Goal: Task Accomplishment & Management: Manage account settings

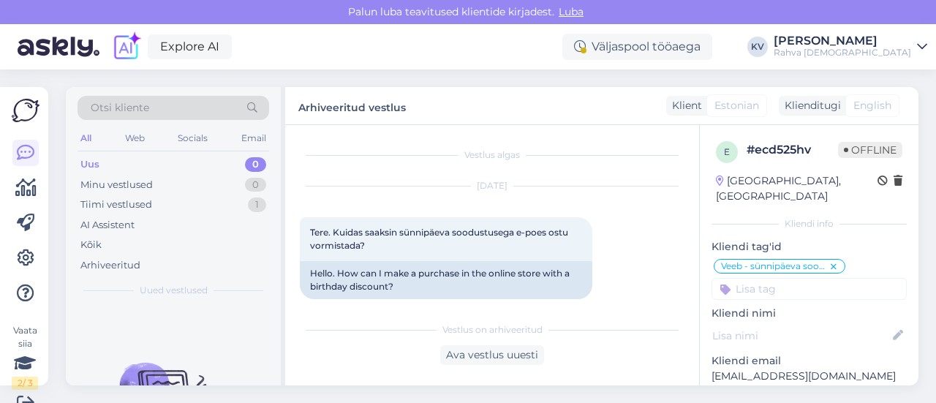
scroll to position [398, 0]
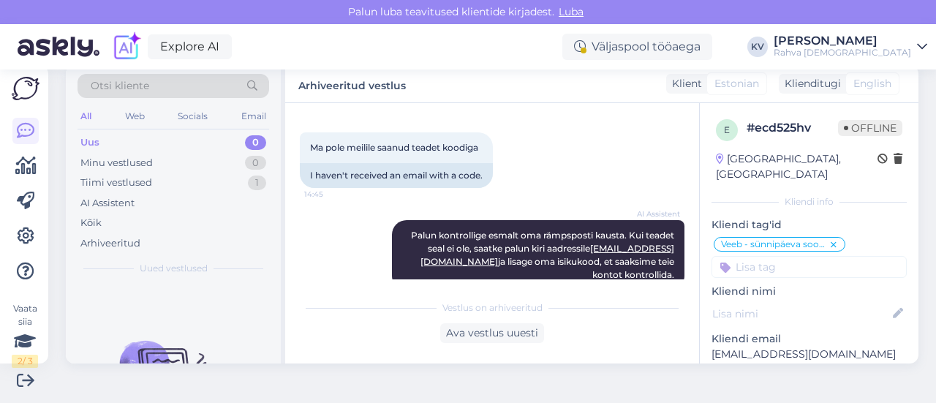
click at [138, 134] on div "Uus 0" at bounding box center [174, 142] width 192 height 20
click at [123, 200] on div "AI Assistent" at bounding box center [107, 203] width 54 height 15
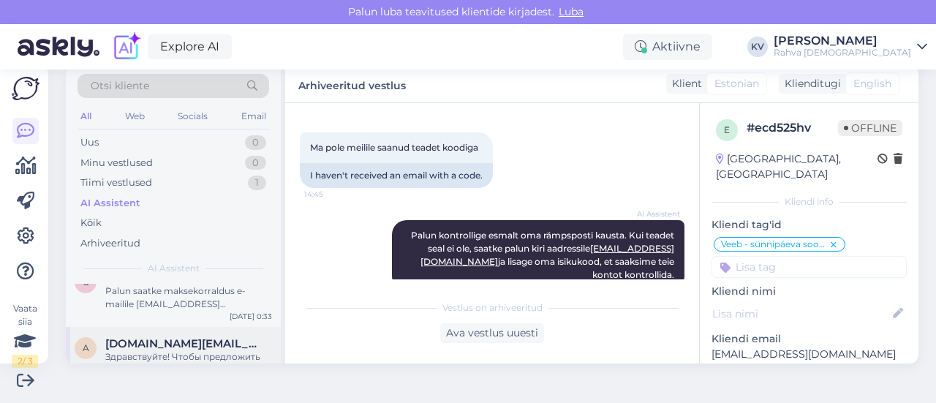
scroll to position [0, 0]
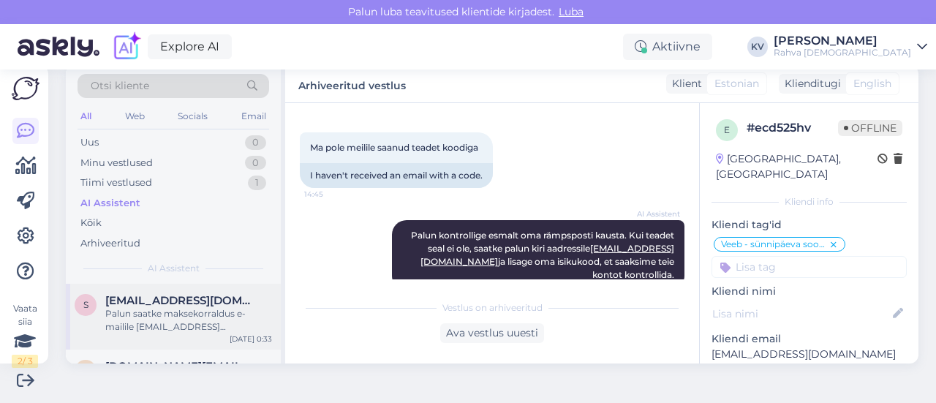
click at [168, 321] on div "Palun saatke maksekorraldus e-mailile [EMAIL_ADDRESS][DOMAIN_NAME], et saaksime…" at bounding box center [188, 320] width 167 height 26
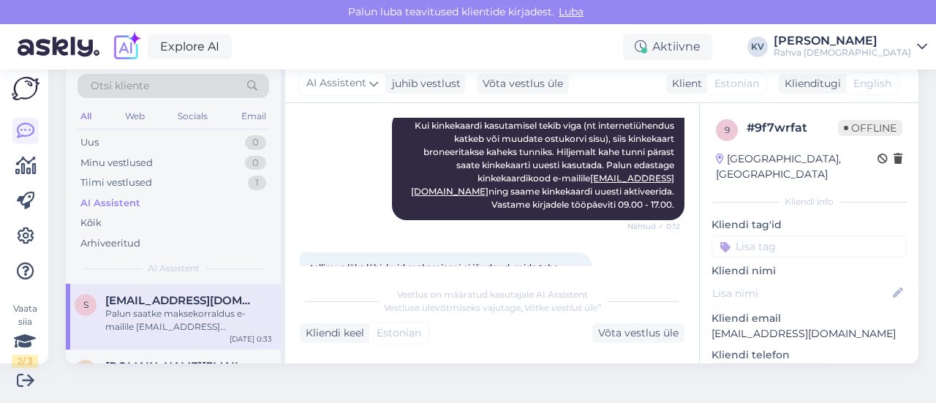
scroll to position [423, 0]
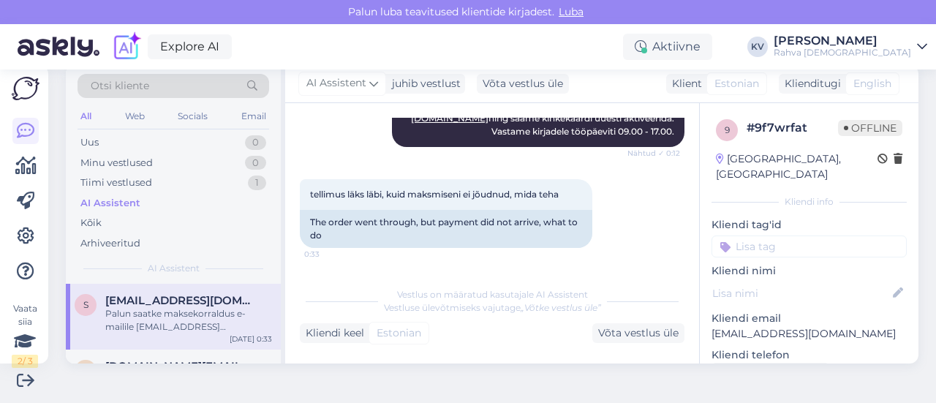
click at [749, 242] on div "9 # 9f7wrfat Offline [GEOGRAPHIC_DATA], Rakvere Kliendi info Kliendi tag'id Jae…" at bounding box center [809, 411] width 219 height 617
click at [749, 236] on input at bounding box center [809, 247] width 195 height 22
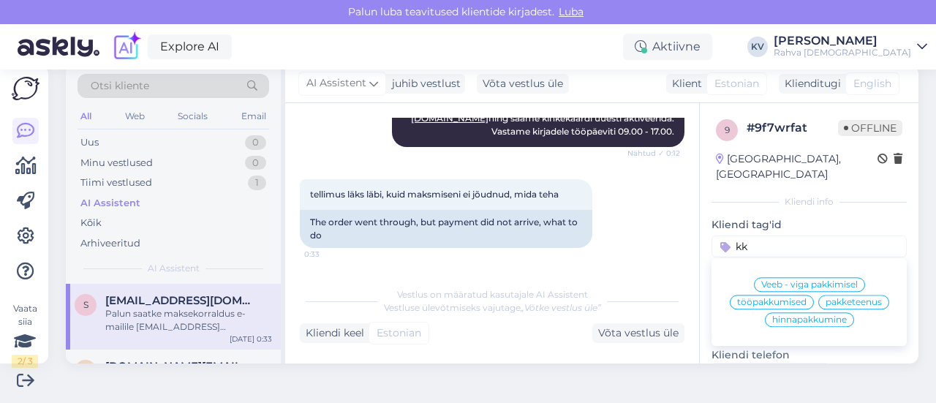
type input "k"
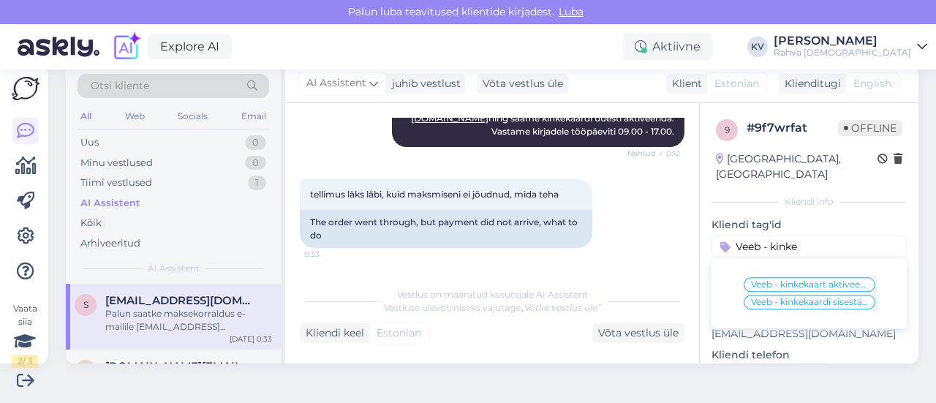
type input "Veeb - kinke"
click at [779, 280] on span "Veeb - kinkekaart aktiveerub 2h jooksul" at bounding box center [809, 284] width 117 height 9
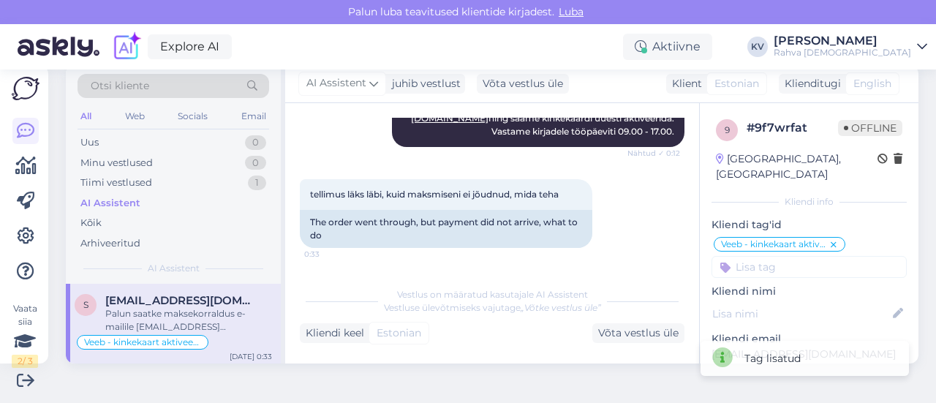
click at [780, 256] on input at bounding box center [809, 267] width 195 height 22
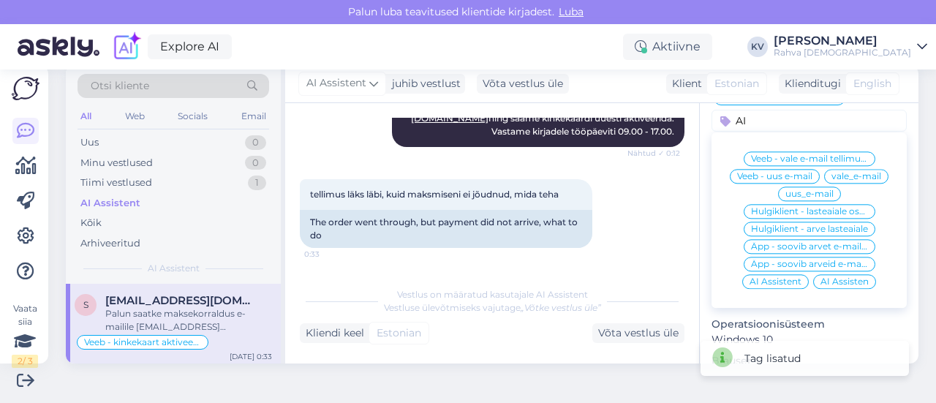
type input "AI"
click at [770, 274] on div "AI Assistent" at bounding box center [775, 281] width 67 height 15
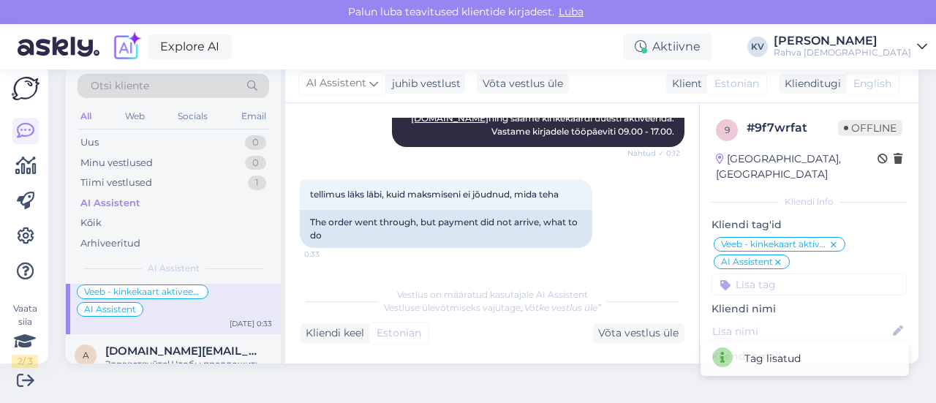
scroll to position [73, 0]
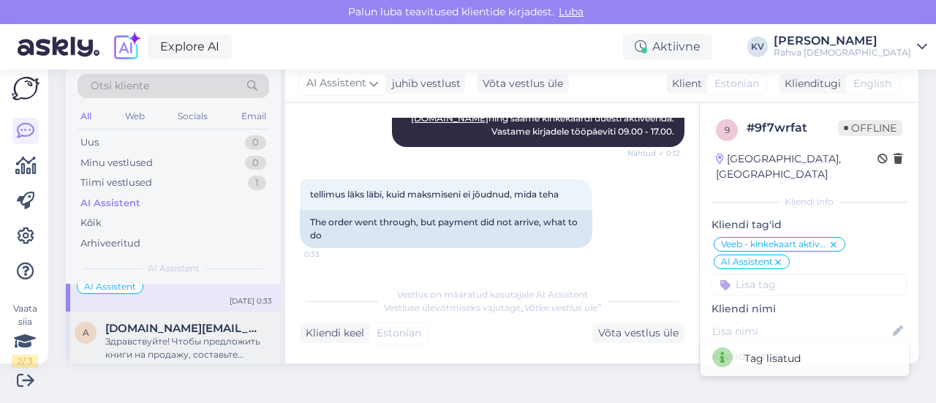
click at [174, 336] on div "Здравствуйте! Чтобы предложить книги на продажу, составьте список предлагаемых …" at bounding box center [188, 348] width 167 height 26
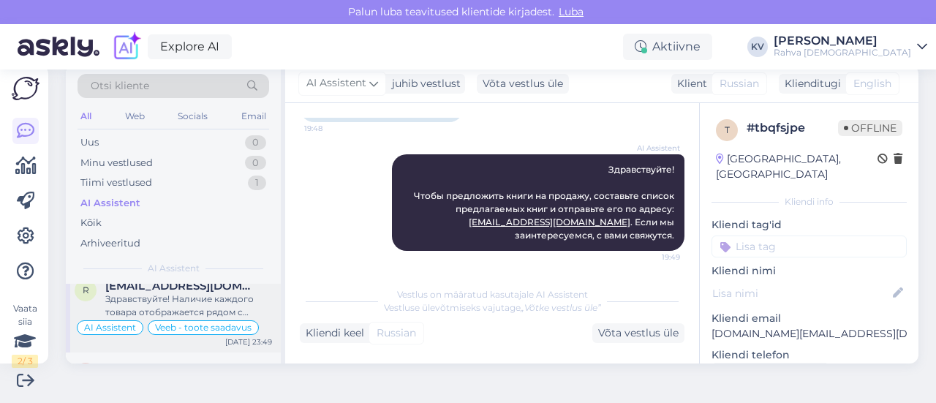
scroll to position [0, 0]
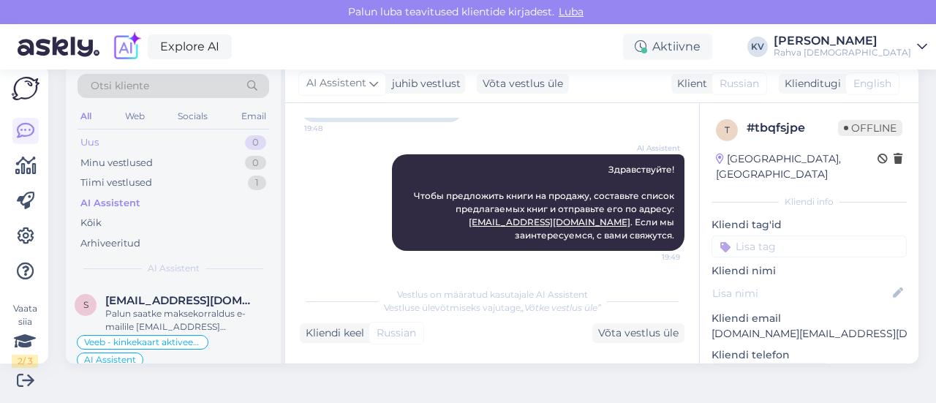
click at [158, 141] on div "Uus 0" at bounding box center [174, 142] width 192 height 20
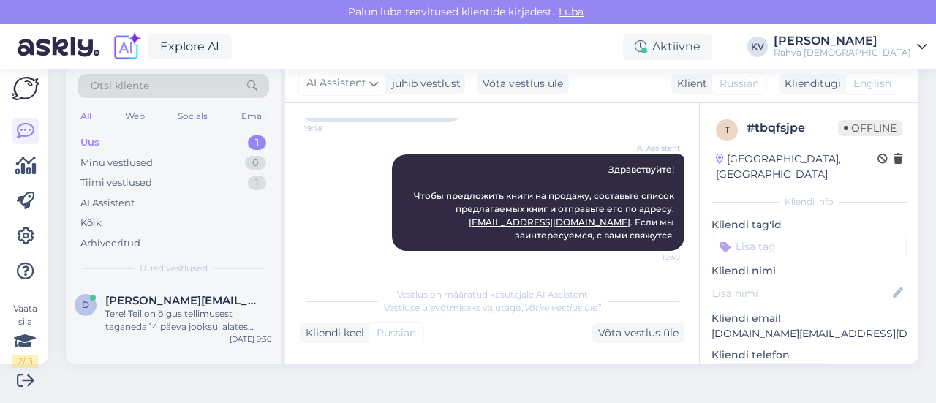
click at [136, 140] on div "Uus 1" at bounding box center [174, 142] width 192 height 20
click at [176, 337] on div "d [PERSON_NAME][EMAIL_ADDRESS][DOMAIN_NAME] Tere! Teil on õigus tellimusest tag…" at bounding box center [173, 317] width 215 height 66
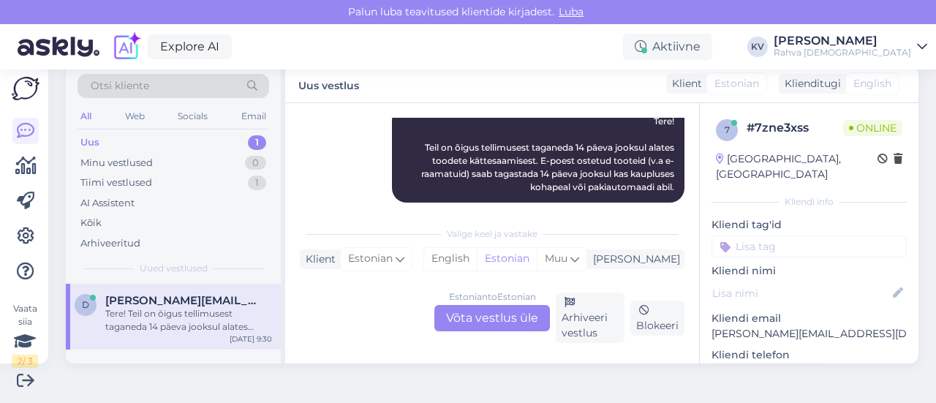
scroll to position [295, 0]
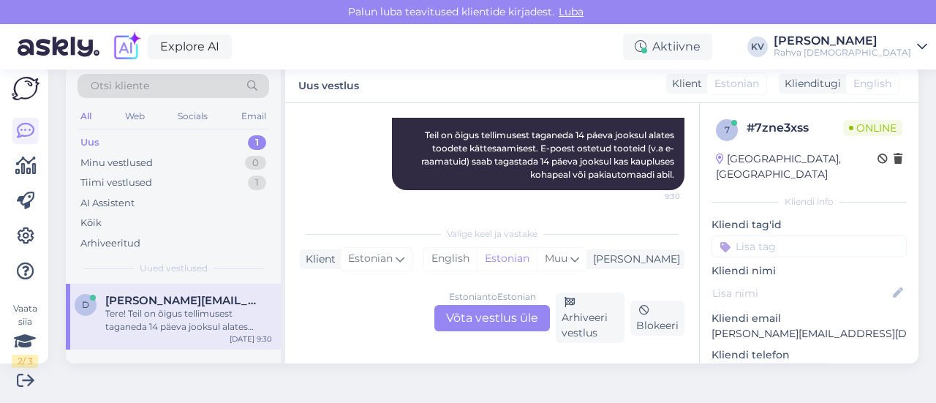
click at [520, 312] on div "Estonian to Estonian Võta vestlus üle" at bounding box center [492, 318] width 116 height 26
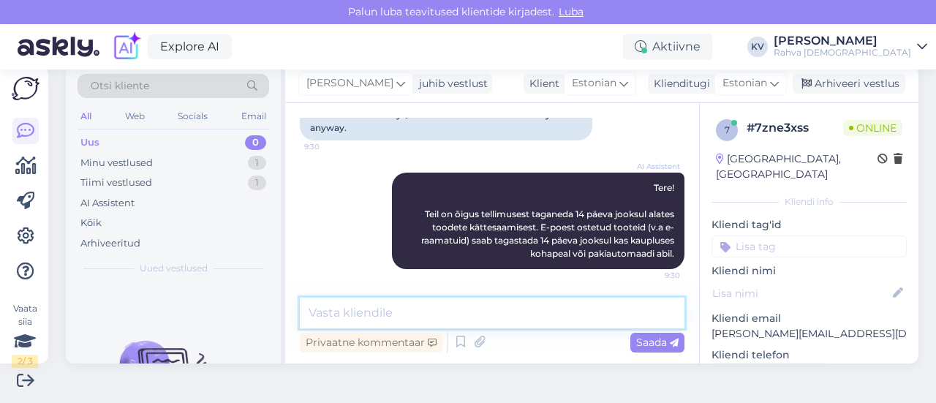
click at [461, 311] on textarea at bounding box center [492, 313] width 385 height 31
type textarea "K"
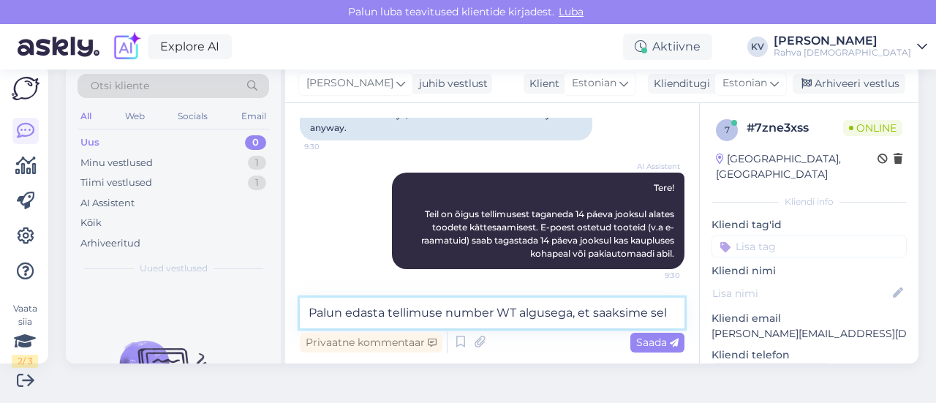
scroll to position [233, 0]
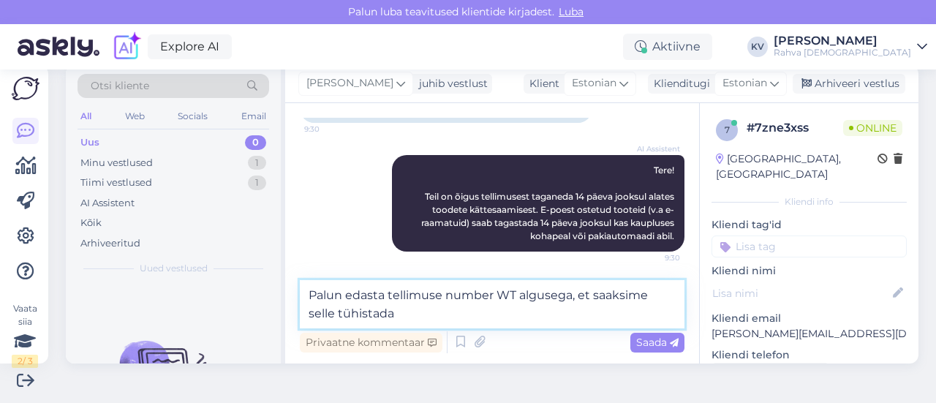
type textarea "Palun edasta tellimuse number WT algusega, et saaksime selle tühistada."
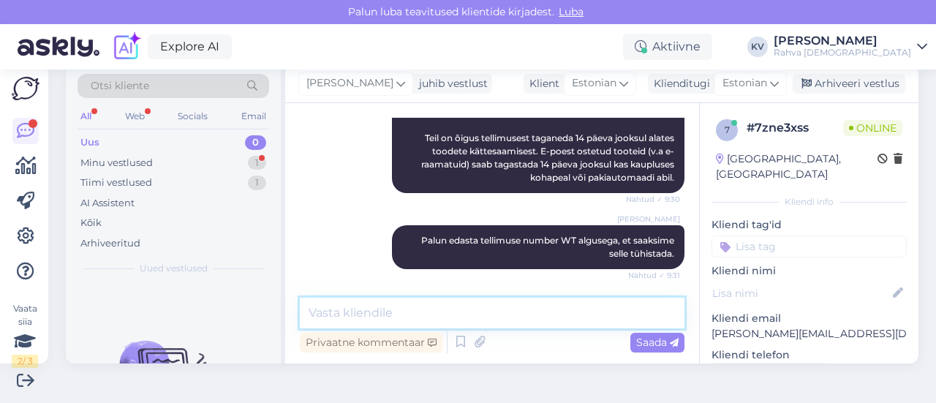
scroll to position [355, 0]
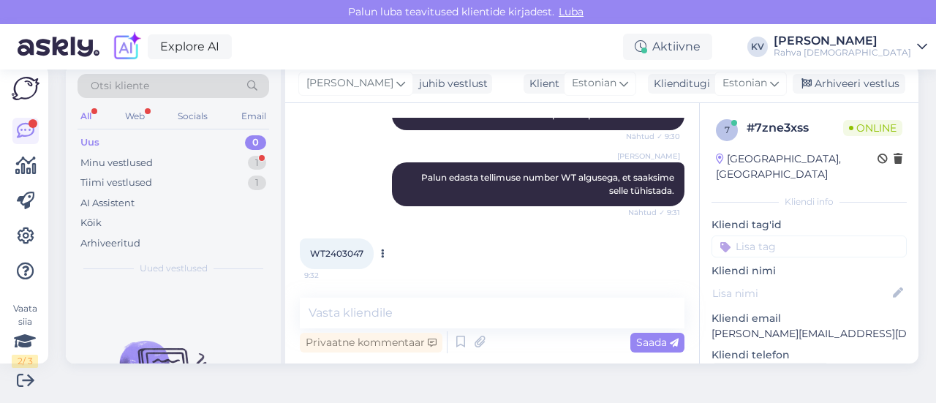
click at [347, 268] on div "WT2403047 9:32" at bounding box center [337, 253] width 74 height 31
click at [346, 257] on span "WT2403047" at bounding box center [336, 253] width 53 height 11
copy div "WT2403047 9:32"
click at [421, 306] on textarea at bounding box center [492, 313] width 385 height 31
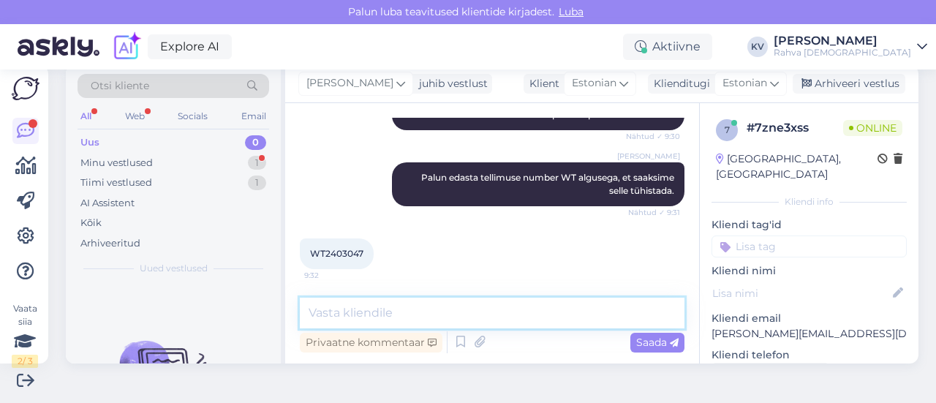
click at [399, 308] on textarea at bounding box center [492, 313] width 385 height 31
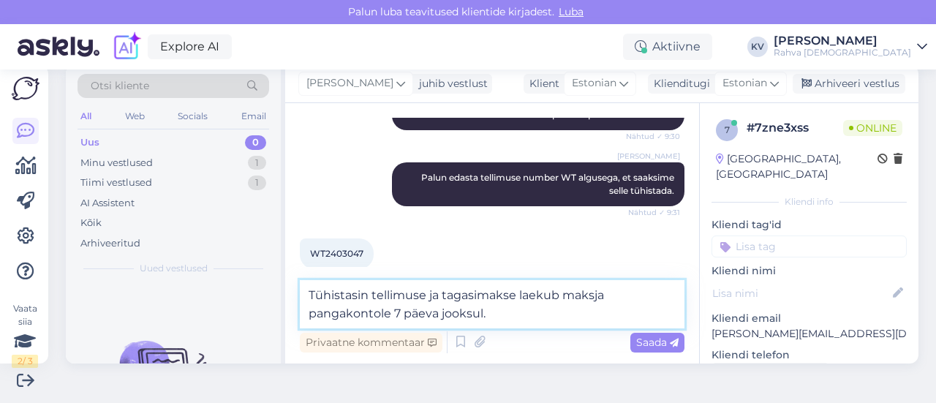
type textarea "Tühistasin tellimuse ja tagasimakse laekub maksja pangakontole 7 päeva jooksul."
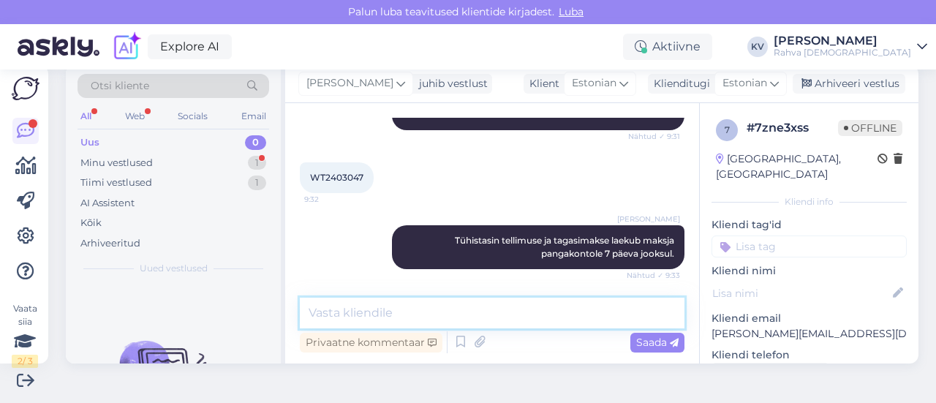
scroll to position [494, 0]
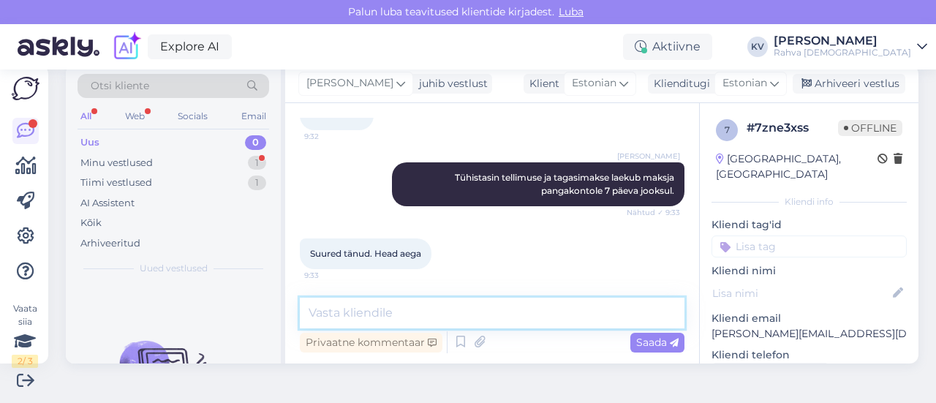
click at [395, 309] on textarea at bounding box center [492, 313] width 385 height 31
type textarea "Palun. Kaunist päeva!"
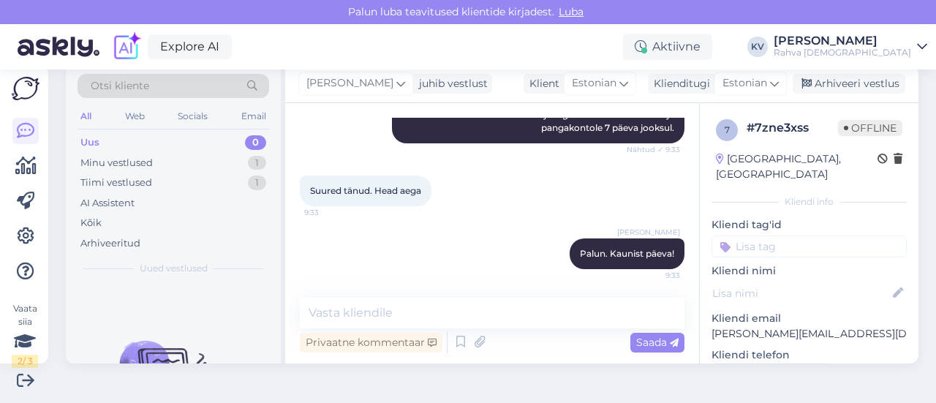
click at [788, 236] on input at bounding box center [809, 247] width 195 height 22
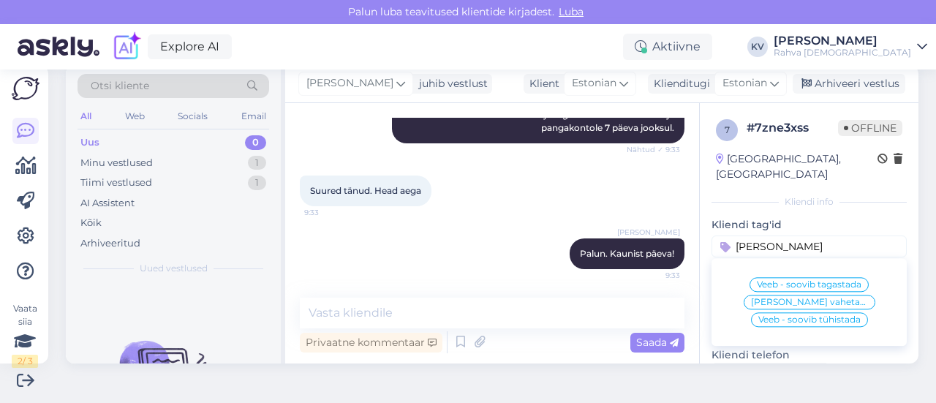
type input "[PERSON_NAME]"
click at [785, 315] on span "Veeb - soovib tühistada" at bounding box center [809, 319] width 102 height 9
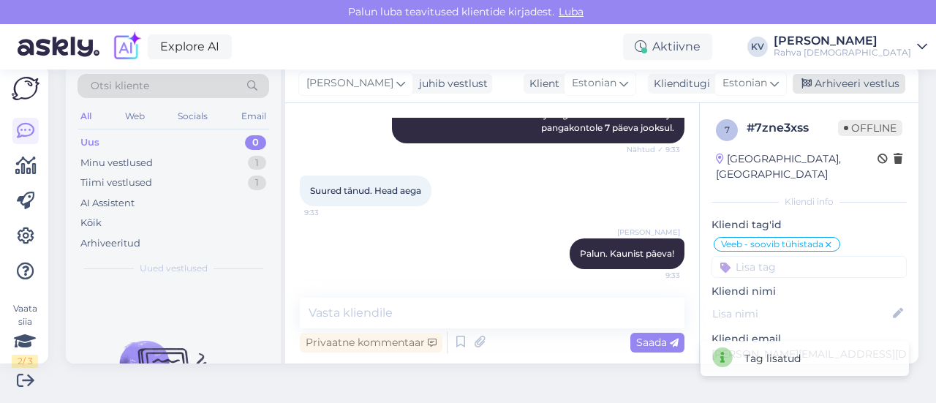
click at [838, 87] on div "Arhiveeri vestlus" at bounding box center [849, 84] width 113 height 20
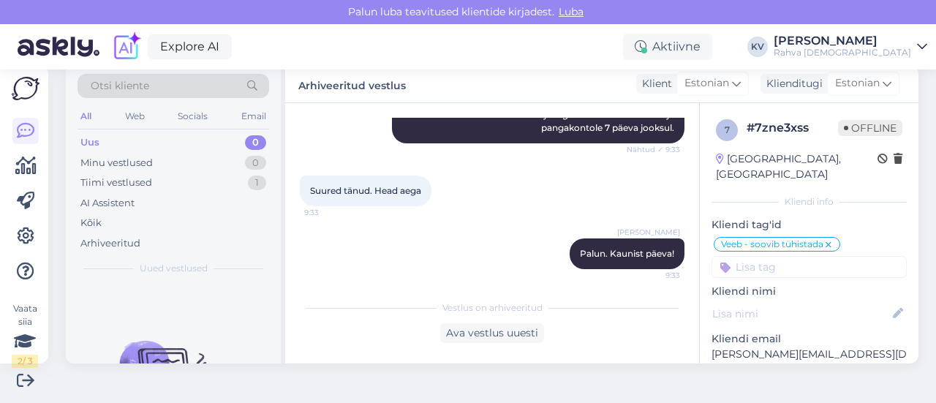
click at [146, 142] on div "Uus 0" at bounding box center [174, 142] width 192 height 20
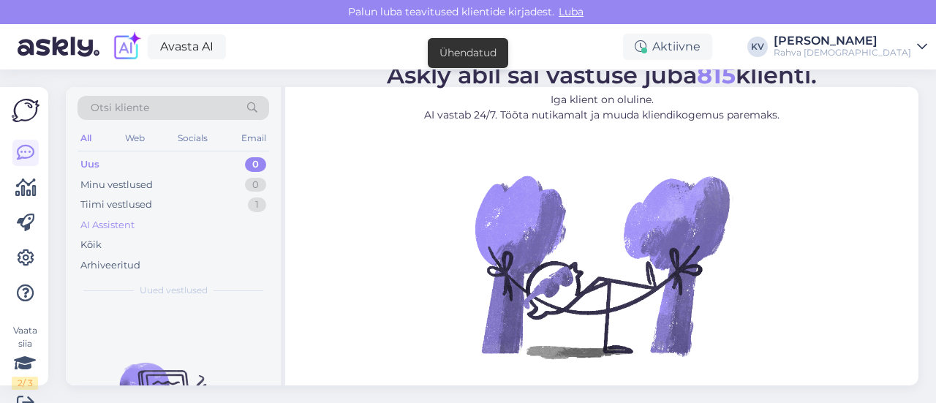
click at [124, 224] on div "AI Assistent" at bounding box center [107, 225] width 54 height 15
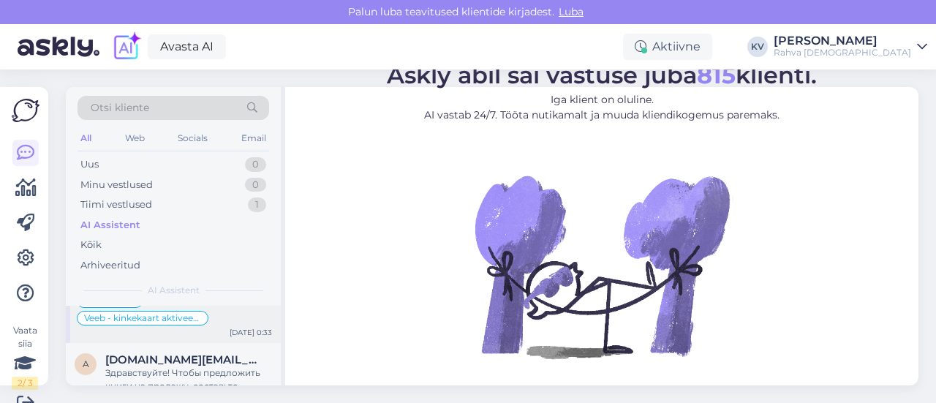
scroll to position [146, 0]
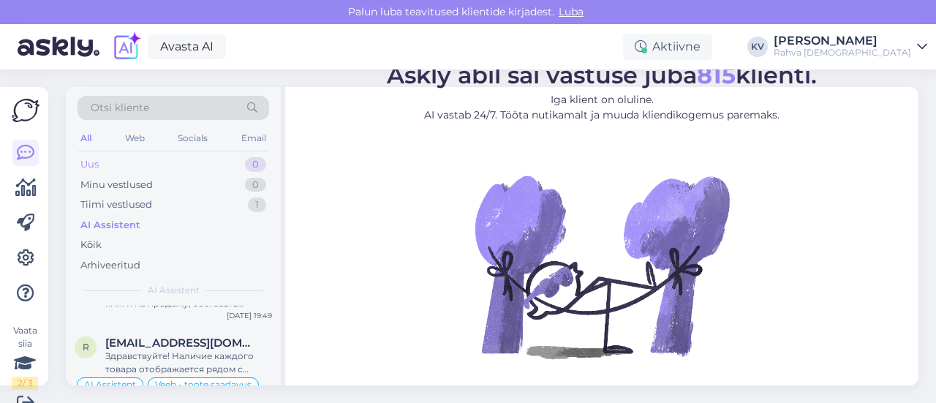
click at [172, 167] on div "Uus 0" at bounding box center [174, 164] width 192 height 20
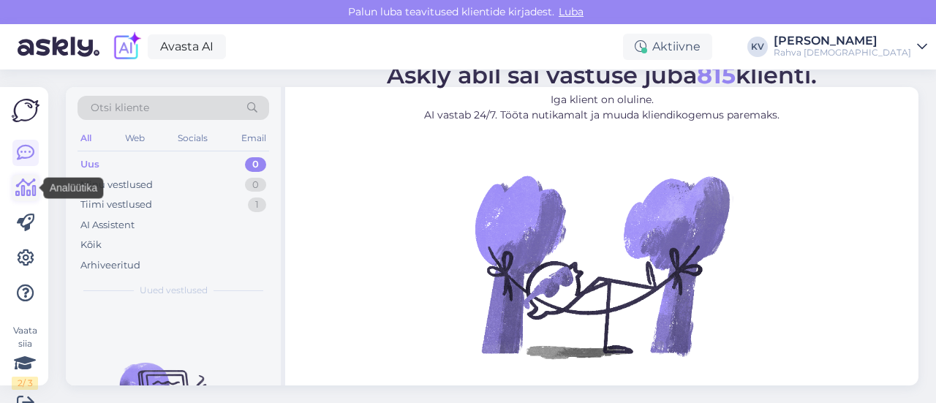
click at [20, 187] on icon at bounding box center [25, 188] width 21 height 18
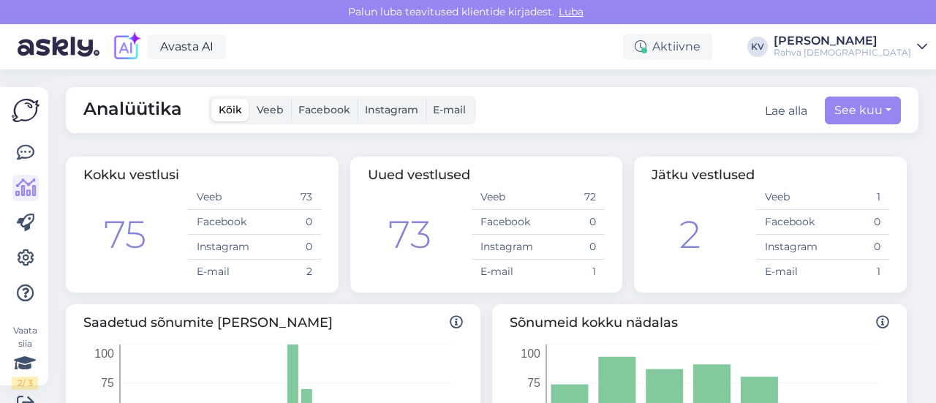
click at [329, 143] on div "Analüütika Kõik Veeb Facebook Instagram E-mail Lae alla See kuu Kokku vestlusi …" at bounding box center [496, 236] width 879 height 334
click at [35, 222] on link at bounding box center [25, 223] width 26 height 26
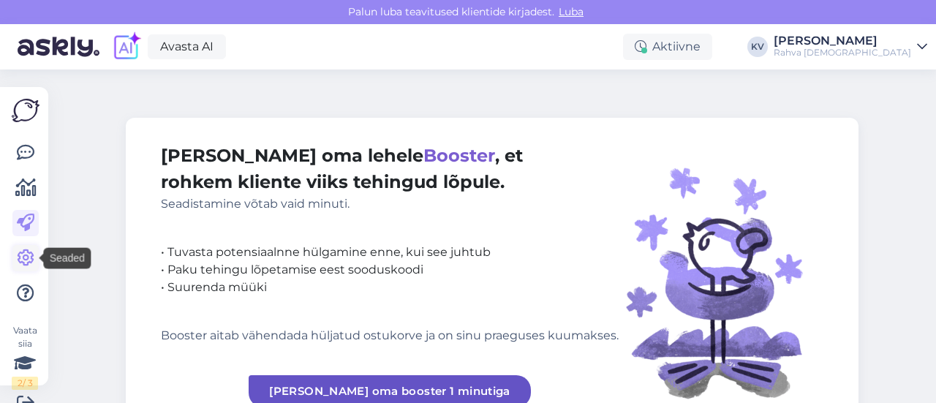
click at [20, 259] on icon at bounding box center [26, 258] width 18 height 18
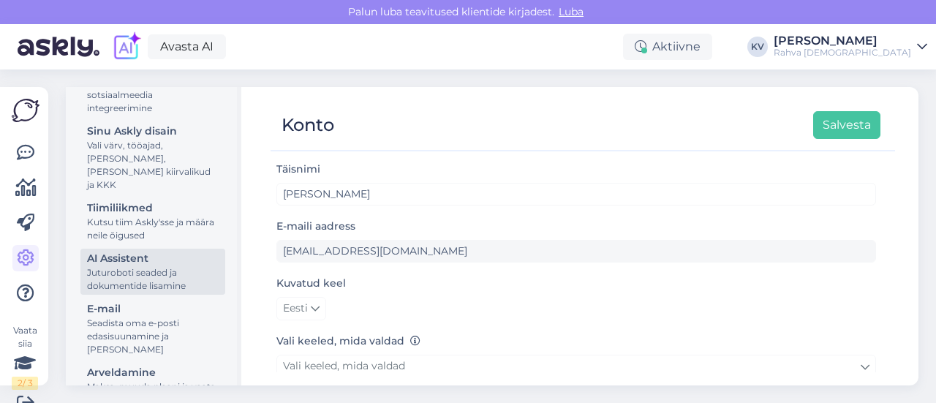
scroll to position [219, 0]
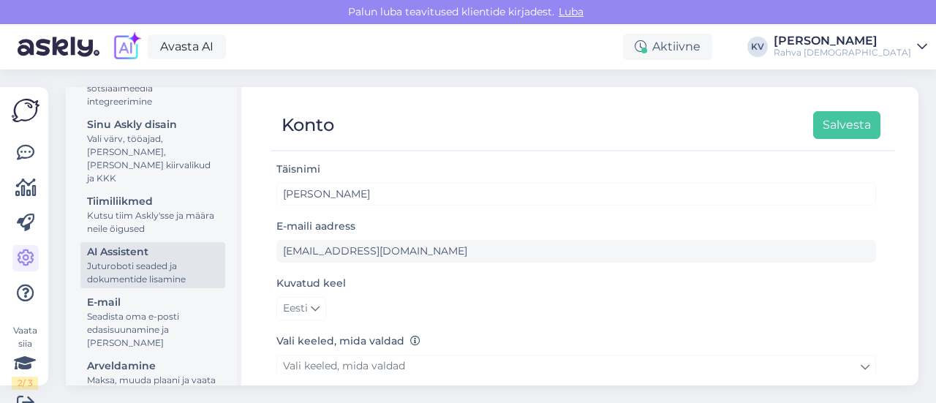
click at [134, 271] on div "Juturoboti seaded ja dokumentide lisamine" at bounding box center [153, 273] width 132 height 26
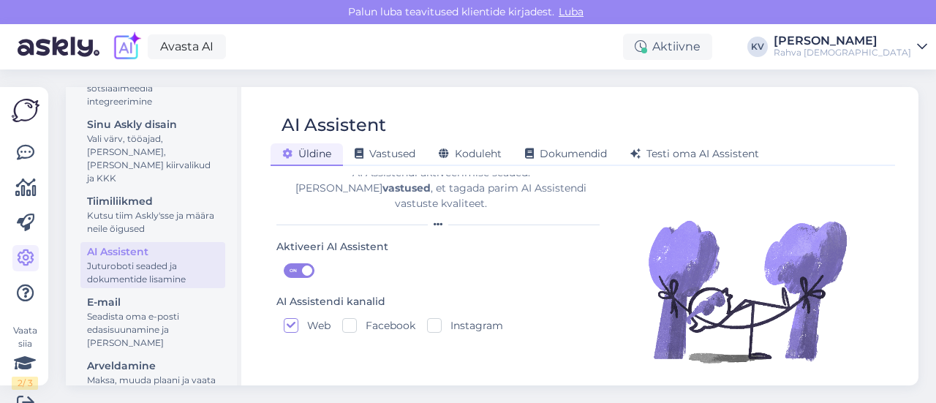
scroll to position [42, 0]
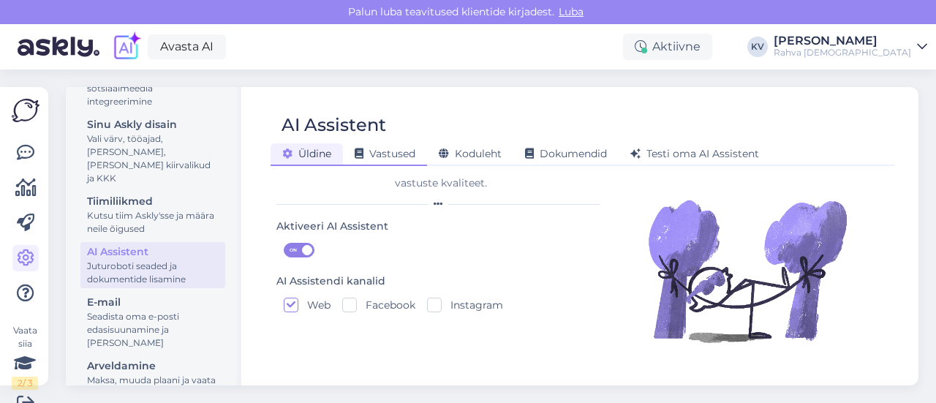
click at [398, 157] on span "Vastused" at bounding box center [385, 153] width 61 height 13
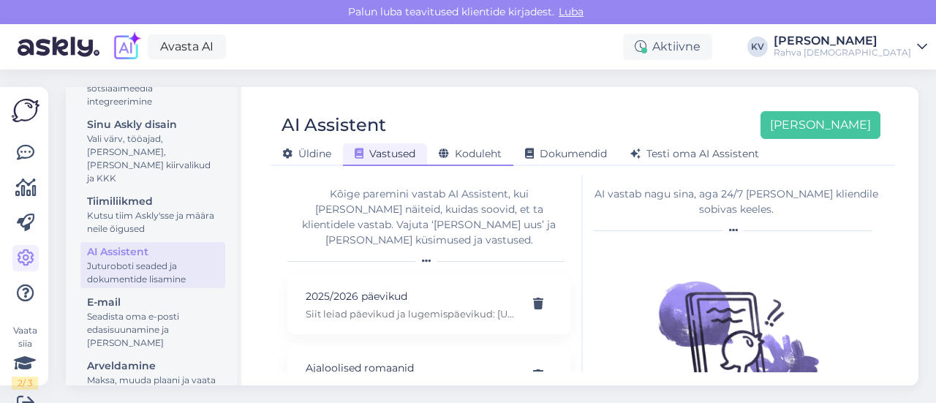
click at [462, 155] on span "Koduleht" at bounding box center [470, 153] width 63 height 13
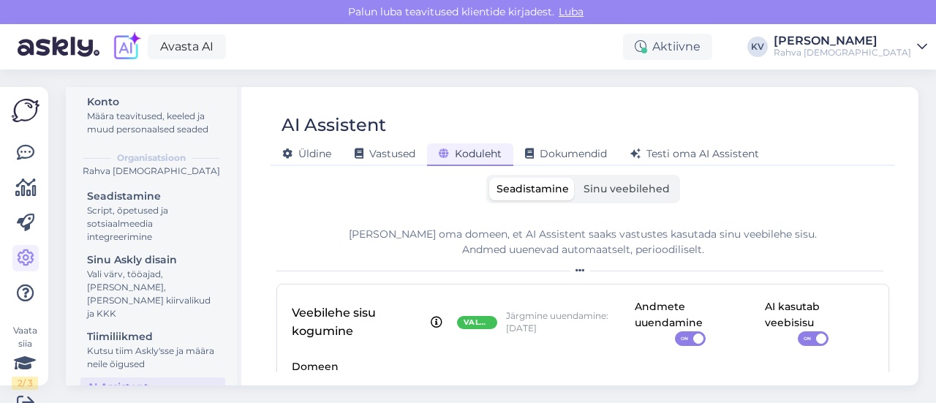
scroll to position [29, 0]
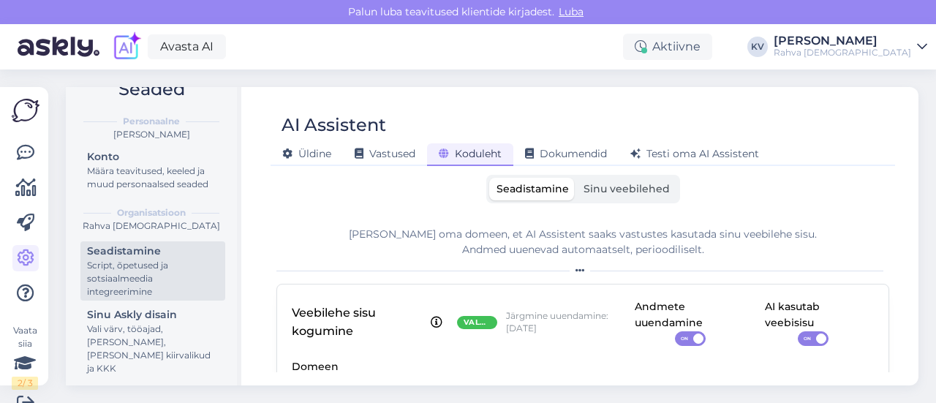
click at [140, 273] on div "Script, õpetused ja sotsiaalmeedia integreerimine" at bounding box center [153, 278] width 132 height 39
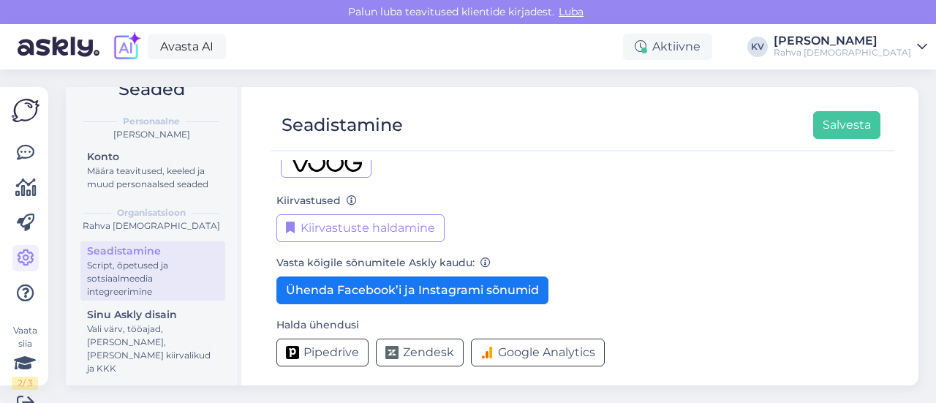
scroll to position [297, 0]
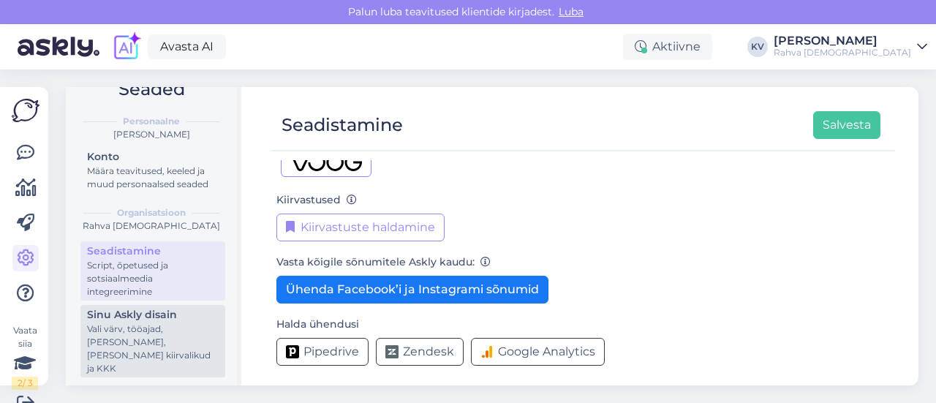
click at [143, 323] on div "Sinu Askly disain" at bounding box center [153, 314] width 132 height 15
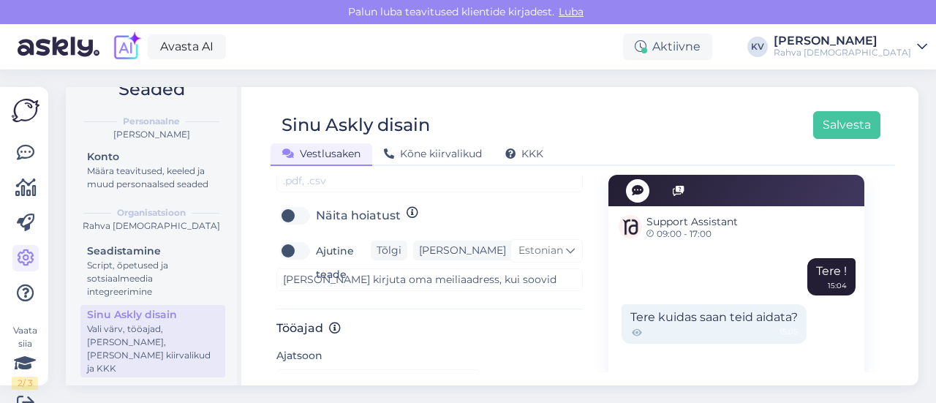
click at [316, 239] on label "Ajutine teade" at bounding box center [343, 262] width 55 height 47
click at [285, 239] on input "Ajutine teade" at bounding box center [294, 250] width 37 height 23
checkbox input "true"
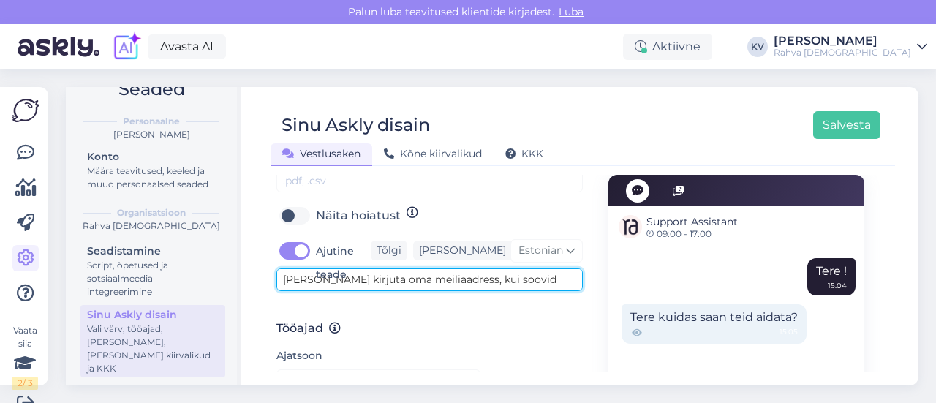
click at [489, 268] on textarea "Palun kirjuta oma meiliaadress, kui soovid vastust meilile." at bounding box center [429, 279] width 306 height 23
drag, startPoint x: 510, startPoint y: 267, endPoint x: 249, endPoint y: 252, distance: 261.5
click at [249, 252] on div "Sinu Askly disain Salvesta Vestlusaken Kõne kiirvalikud KKK Vali disain oma leh…" at bounding box center [582, 236] width 671 height 298
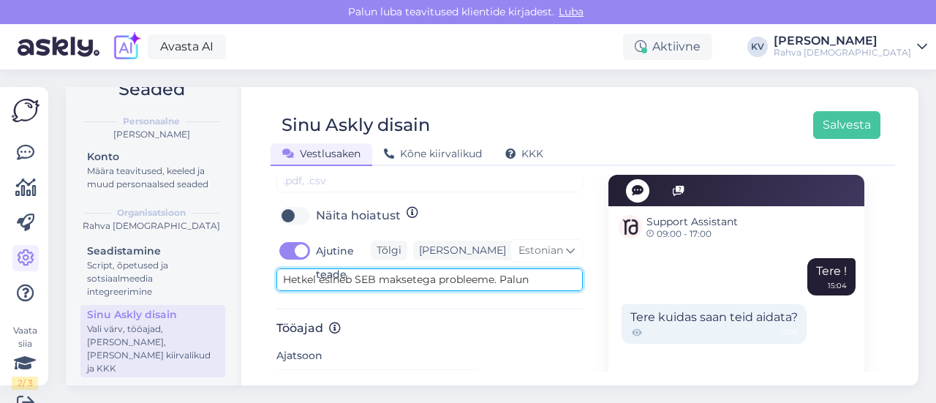
paste textarea "SEB maksed ei pruugi hetkel toimida. Palun kasuta muud makseviisi."
click at [283, 268] on textarea "SEB maksed ei pruugi hetkel toimida. Palun kasuta muud makseviisi." at bounding box center [429, 279] width 306 height 23
click at [385, 268] on textarea "SEB maksed ei pruugi hetkel toimida. Palun kasuta muud makseviisi." at bounding box center [429, 279] width 306 height 23
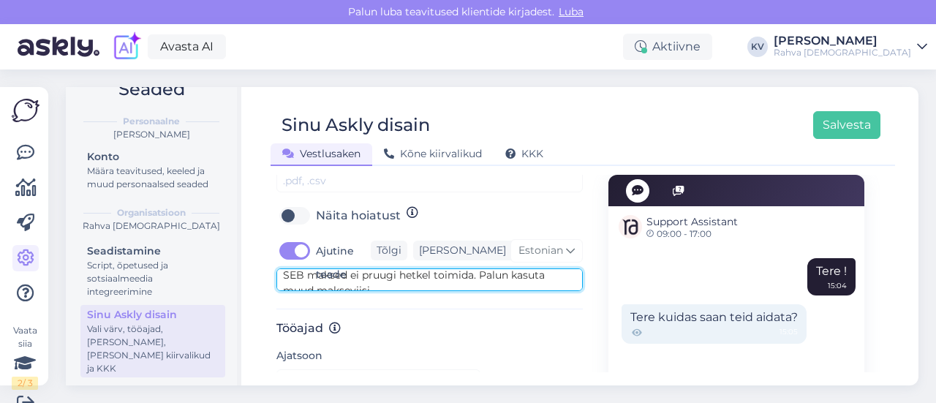
scroll to position [0, 0]
drag, startPoint x: 474, startPoint y: 262, endPoint x: 285, endPoint y: 257, distance: 189.5
click at [285, 268] on textarea "SEB maksed ei pruugi hetkel toimida. Palun kasuta muud makseviisi." at bounding box center [429, 279] width 306 height 23
paste textarea "tega esineb hetkel ajutine tõrge."
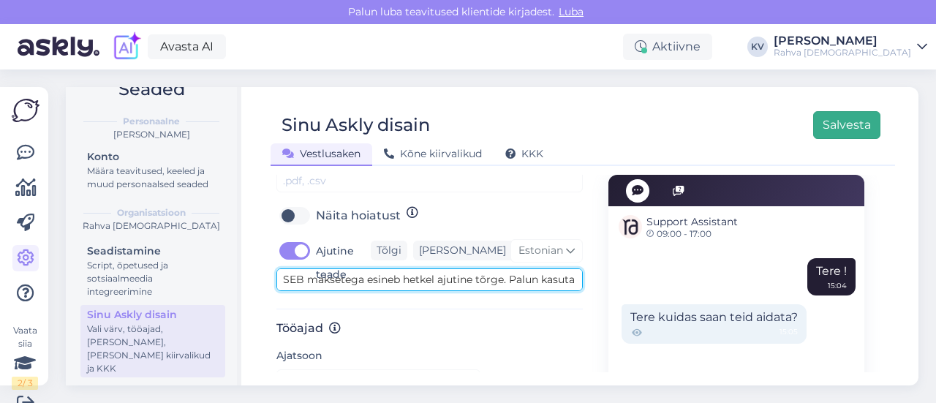
type textarea "SEB maksetega esineb hetkel ajutine tõrge. Palun kasuta muud makseviisi."
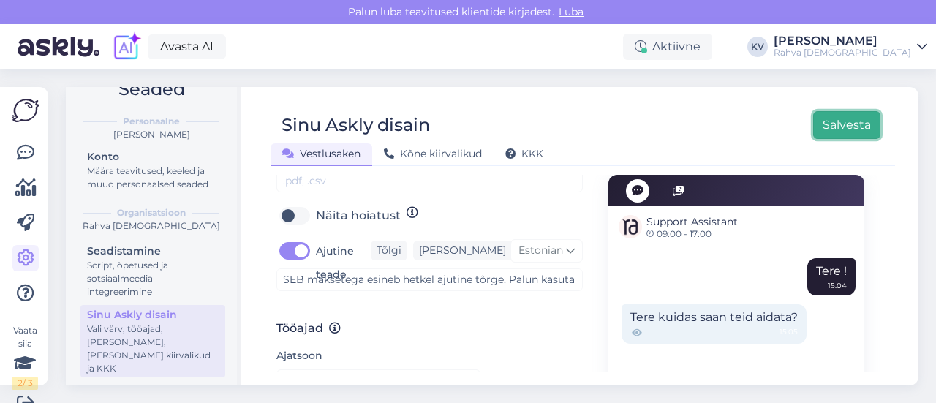
click at [816, 127] on button "Salvesta" at bounding box center [846, 125] width 67 height 28
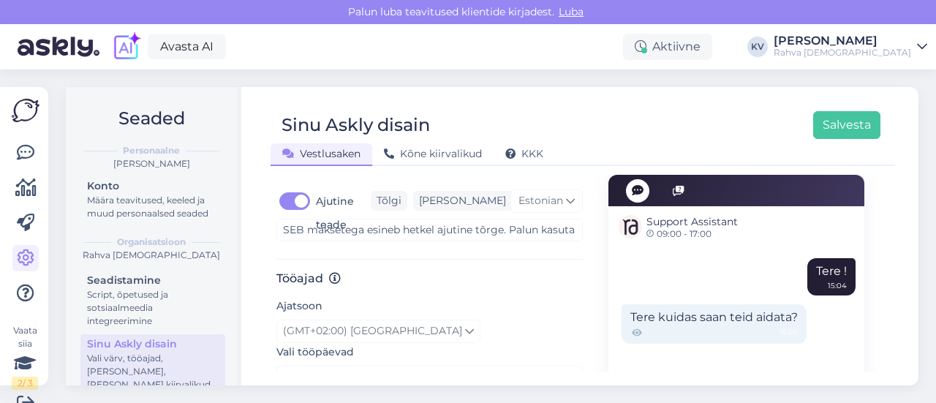
scroll to position [805, 0]
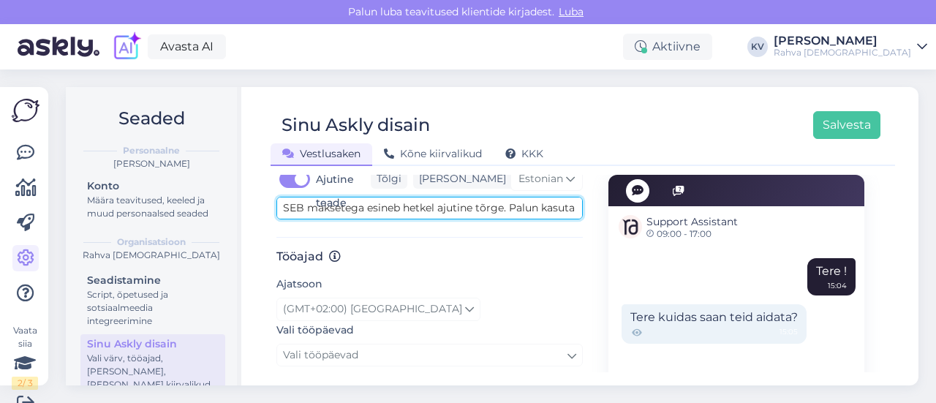
click at [407, 197] on textarea "SEB maksetega esineb hetkel ajutine tõrge. Palun kasuta muud makseviisi." at bounding box center [429, 208] width 306 height 23
paste textarea "pangalingiga maksetes esineb tõrkeid. Palun kasuta kaardimakset"
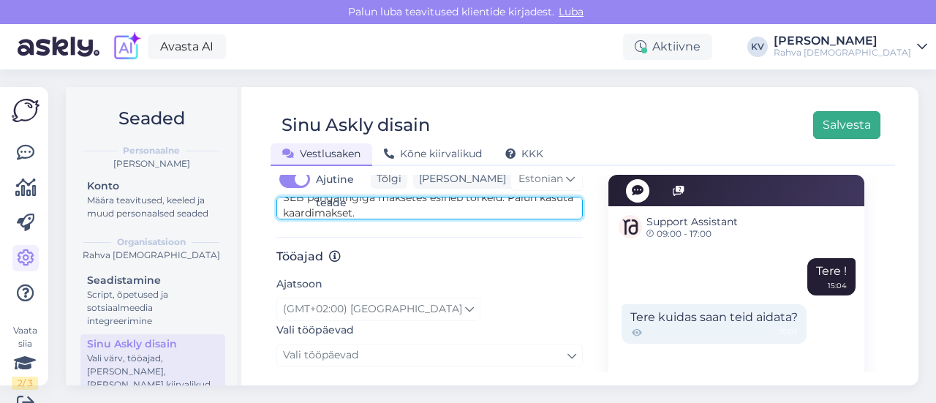
type textarea "SEB pangalingiga maksetes esineb tõrkeid. Palun kasuta kaardimakset."
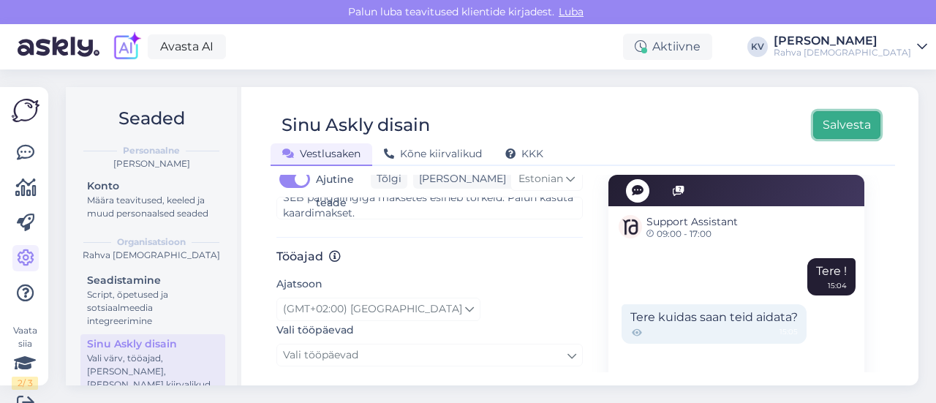
click at [841, 118] on button "Salvesta" at bounding box center [846, 125] width 67 height 28
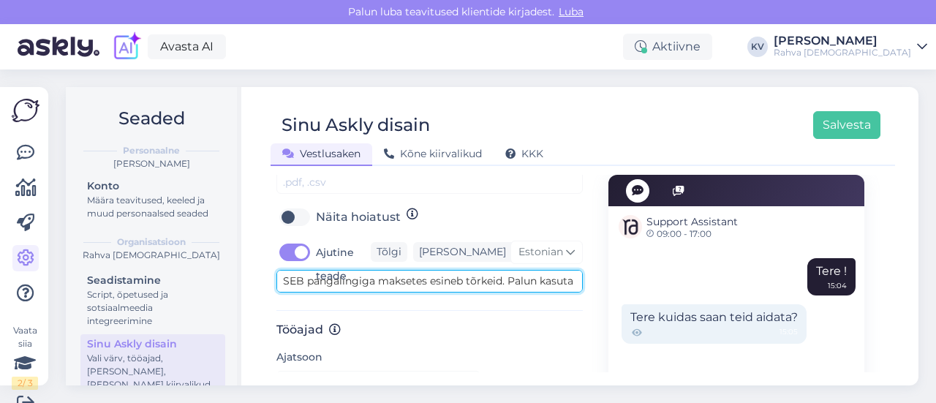
scroll to position [15, 0]
drag, startPoint x: 411, startPoint y: 261, endPoint x: 540, endPoint y: 274, distance: 129.4
click at [540, 274] on div "Turvalisus Lisa lubatud manusetüüpe Kasutage failitüüpide eraldamiseks komasid.…" at bounding box center [429, 202] width 306 height 217
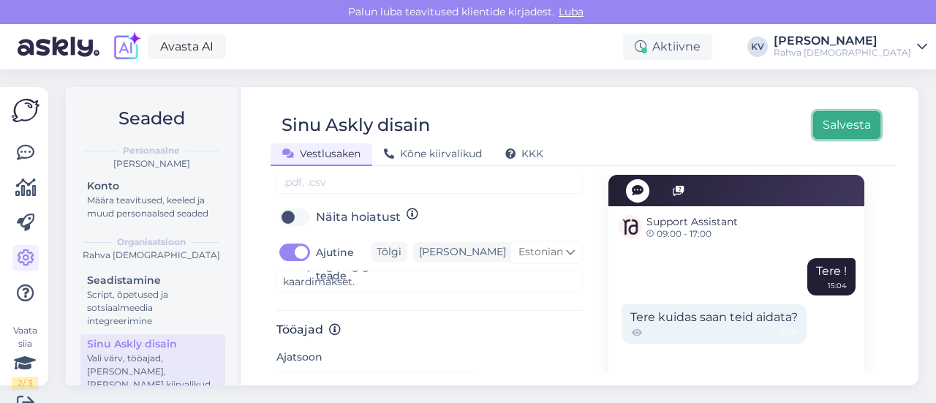
click at [824, 122] on button "Salvesta" at bounding box center [846, 125] width 67 height 28
